Goal: Find specific page/section: Find specific page/section

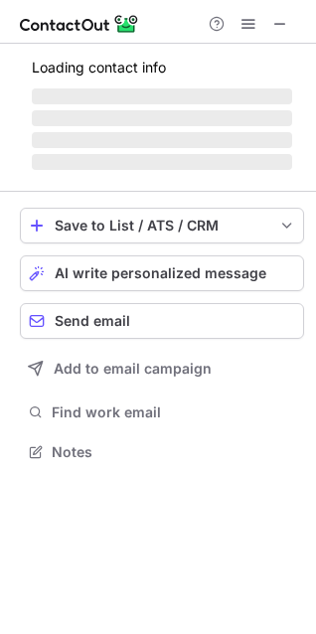
scroll to position [464, 316]
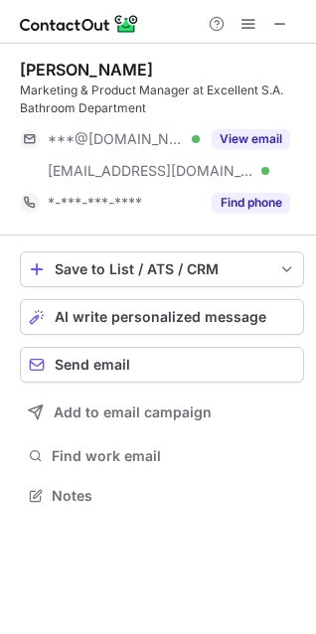
scroll to position [482, 316]
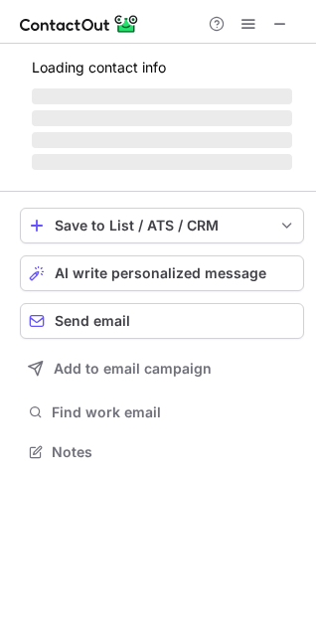
scroll to position [482, 316]
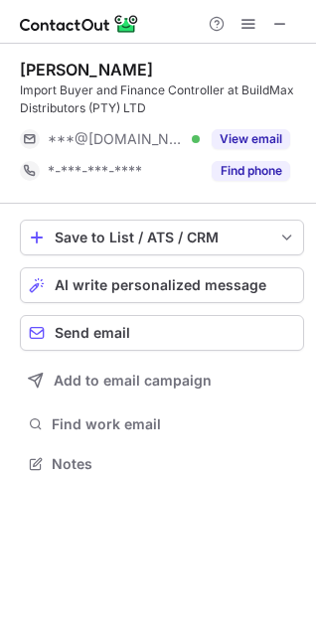
scroll to position [450, 316]
